Goal: Information Seeking & Learning: Find specific fact

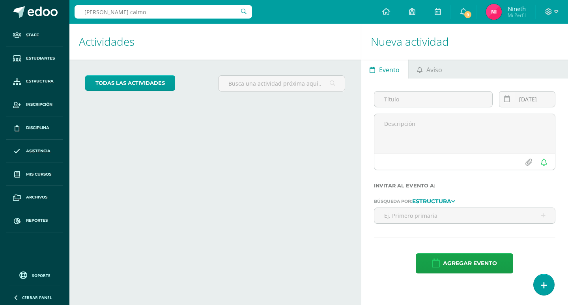
type input "castro calmo"
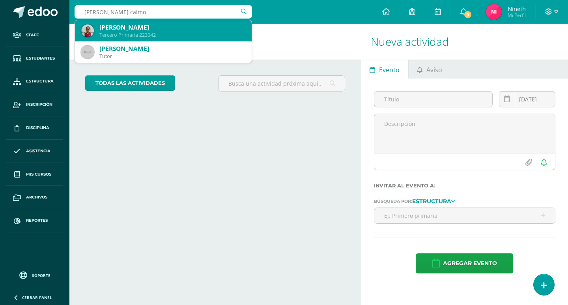
click at [139, 30] on div "Nicole Alejandra Castro Calmo" at bounding box center [172, 27] width 146 height 8
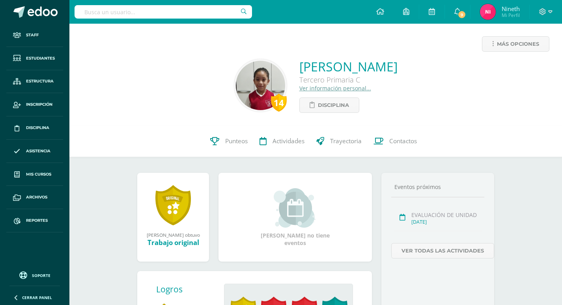
click at [312, 85] on link "Ver información personal..." at bounding box center [335, 87] width 72 height 7
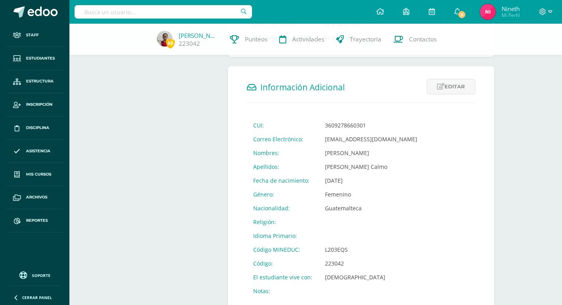
scroll to position [263, 0]
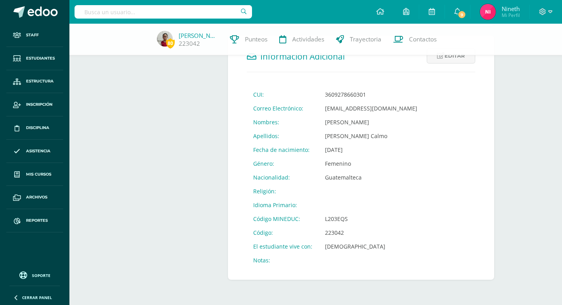
click at [144, 8] on input "text" at bounding box center [162, 11] width 177 height 13
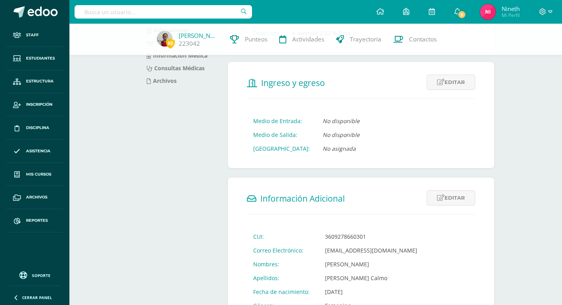
scroll to position [66, 0]
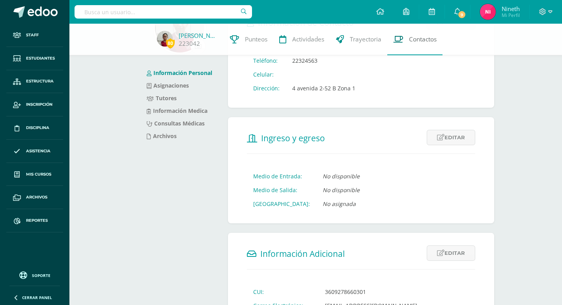
click at [425, 37] on span "Contactos" at bounding box center [423, 39] width 28 height 8
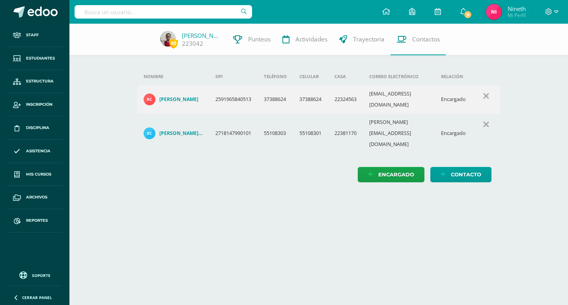
click at [185, 16] on input "text" at bounding box center [162, 11] width 177 height 13
type input "diaz figueroa"
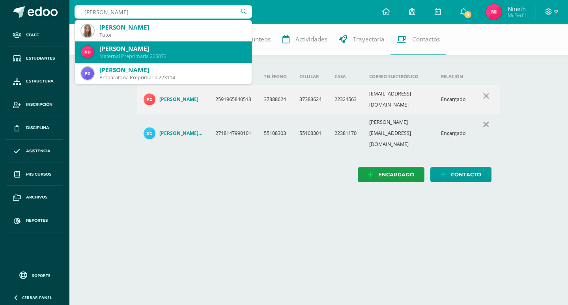
click at [162, 56] on div "Maternal Preprimaria 225072" at bounding box center [172, 56] width 146 height 7
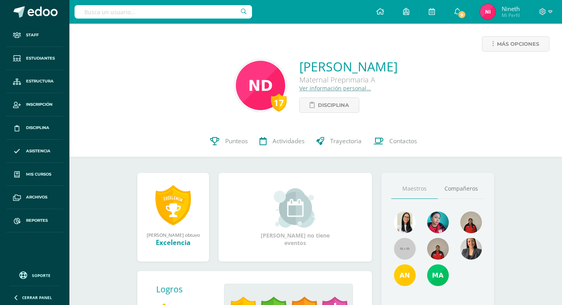
click at [310, 89] on link "Ver información personal..." at bounding box center [335, 87] width 72 height 7
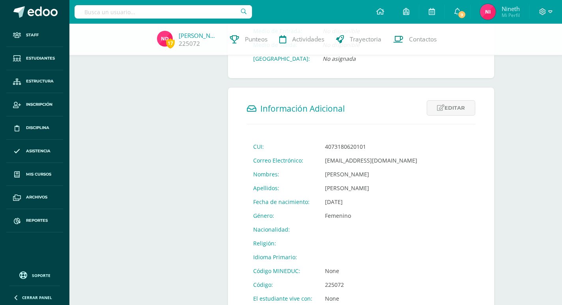
scroll to position [145, 0]
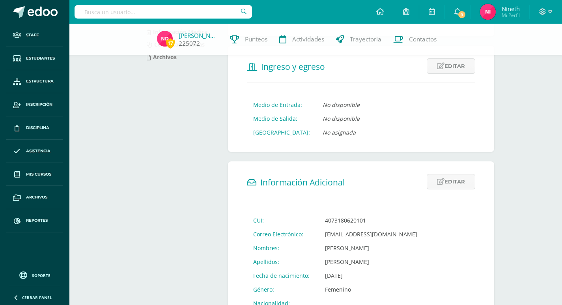
click at [201, 36] on link "Natalia Diaz" at bounding box center [198, 36] width 39 height 8
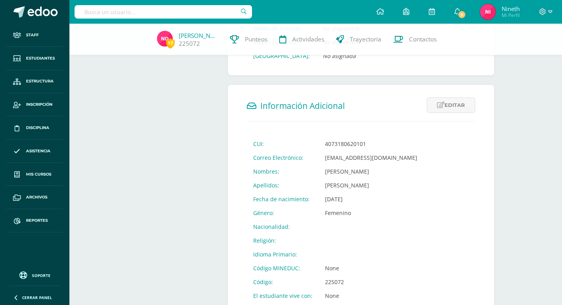
scroll to position [263, 0]
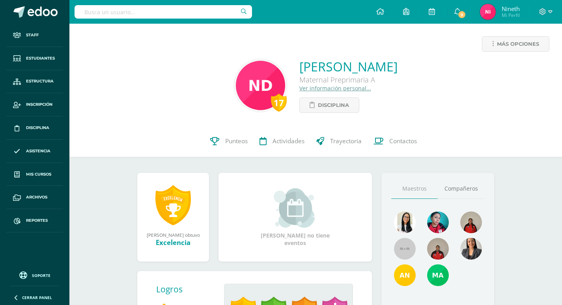
click at [170, 13] on input "text" at bounding box center [162, 11] width 177 height 13
drag, startPoint x: 160, startPoint y: 13, endPoint x: 0, endPoint y: 12, distance: 160.0
click at [0, 12] on body "Staff Estudiantes Estructura Inscripción Disciplina Asistencia Mis cursos Archi…" at bounding box center [281, 234] width 562 height 469
drag, startPoint x: 155, startPoint y: 6, endPoint x: 0, endPoint y: -31, distance: 159.7
click at [0, 0] on html "Staff Estudiantes Estructura Inscripción Disciplina Asistencia Mis cursos Archi…" at bounding box center [281, 234] width 562 height 469
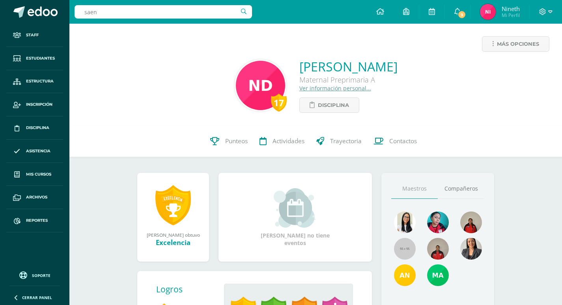
type input "saenz"
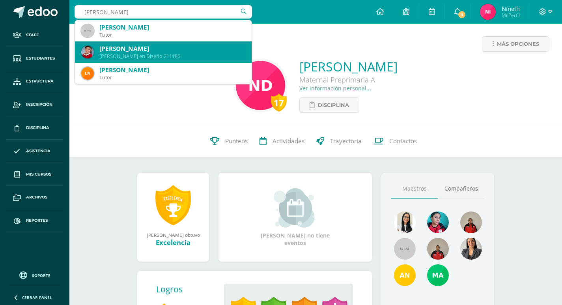
click at [151, 52] on div "Sheyla Natalia Saenz Chivichón" at bounding box center [172, 49] width 146 height 8
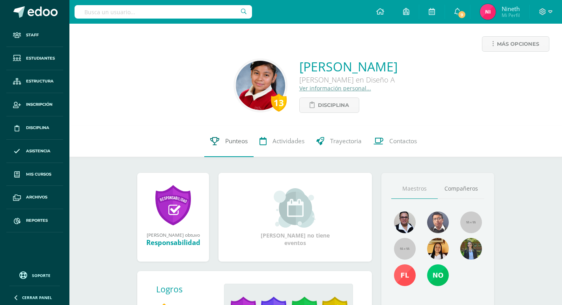
click at [230, 140] on span "Punteos" at bounding box center [236, 141] width 22 height 8
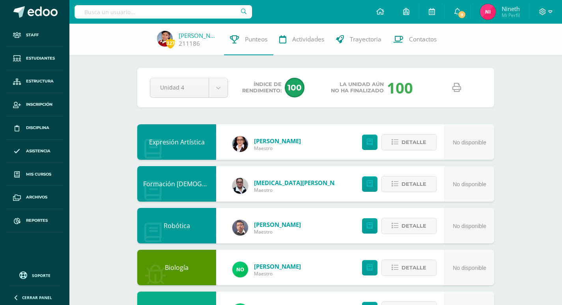
click at [454, 86] on icon at bounding box center [456, 87] width 9 height 9
click at [205, 11] on input "text" at bounding box center [162, 11] width 177 height 13
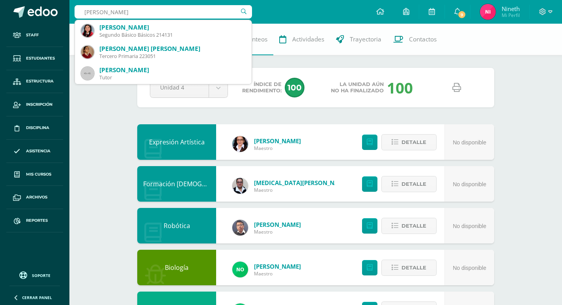
type input "camila abig"
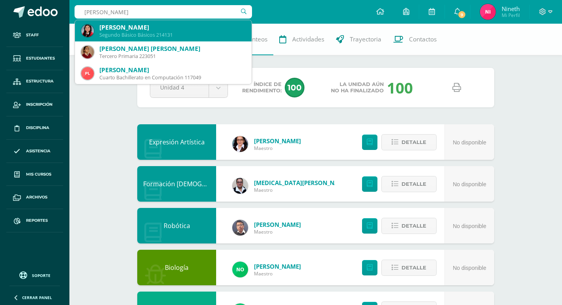
click at [183, 39] on div "Camila Abigail González Gómez Segundo Básico Básicos 214131" at bounding box center [163, 30] width 164 height 21
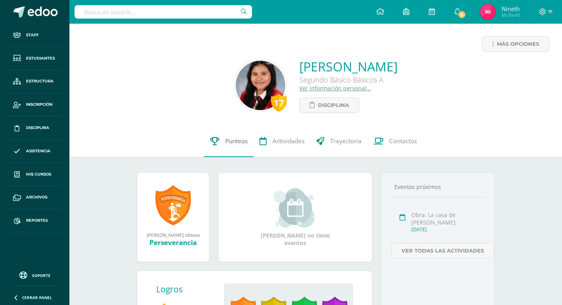
click at [239, 140] on span "Punteos" at bounding box center [236, 141] width 22 height 8
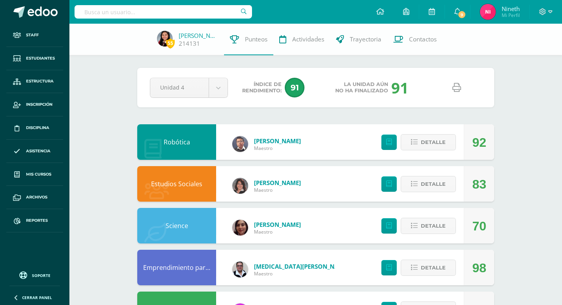
click at [457, 89] on icon at bounding box center [456, 87] width 9 height 9
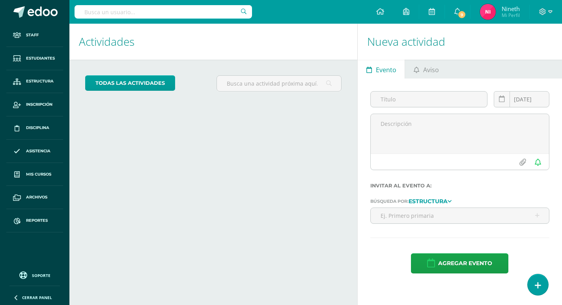
drag, startPoint x: 0, startPoint y: 0, endPoint x: 140, endPoint y: 8, distance: 139.8
click at [140, 8] on div at bounding box center [162, 12] width 177 height 24
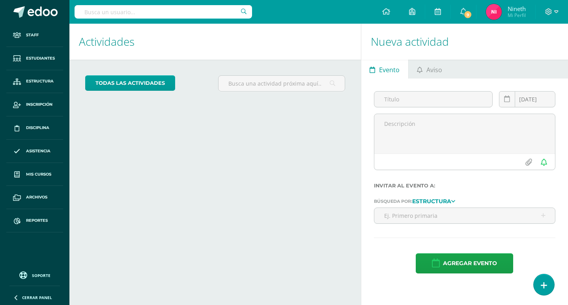
click at [140, 8] on input "text" at bounding box center [162, 11] width 177 height 13
type input "de la cruz pineda"
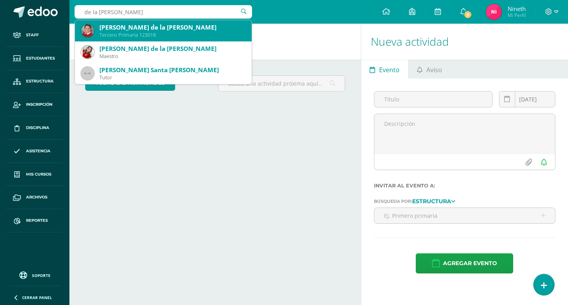
click at [158, 26] on div "Alicia Andrea de la Cruz Pineda" at bounding box center [172, 27] width 146 height 8
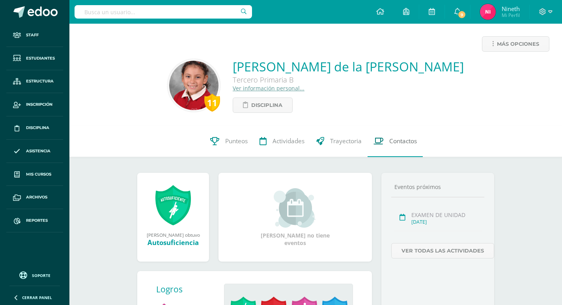
click at [402, 137] on span "Contactos" at bounding box center [403, 141] width 28 height 8
